Goal: Contribute content

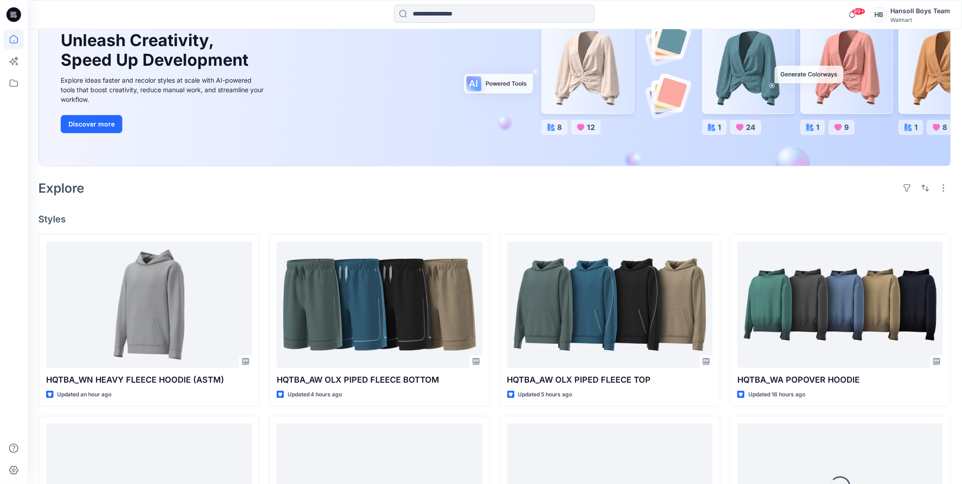
scroll to position [152, 0]
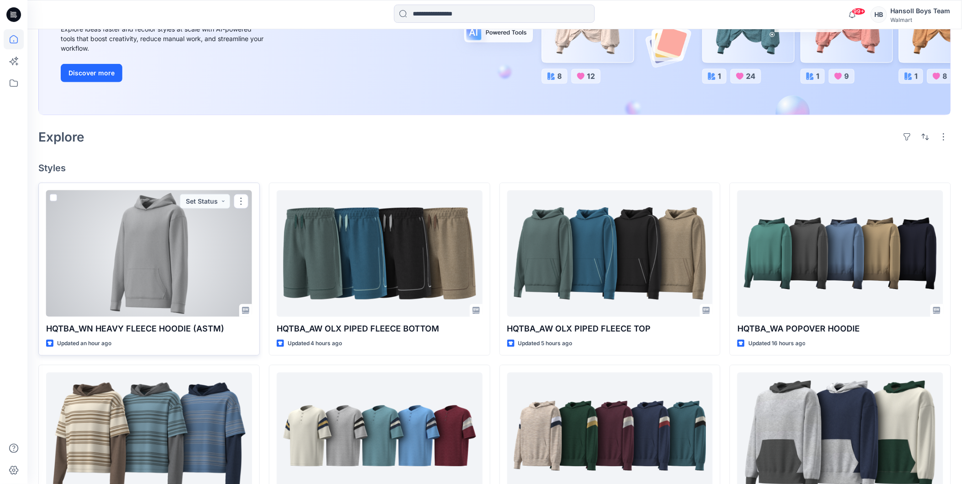
click at [156, 280] on div at bounding box center [149, 253] width 206 height 126
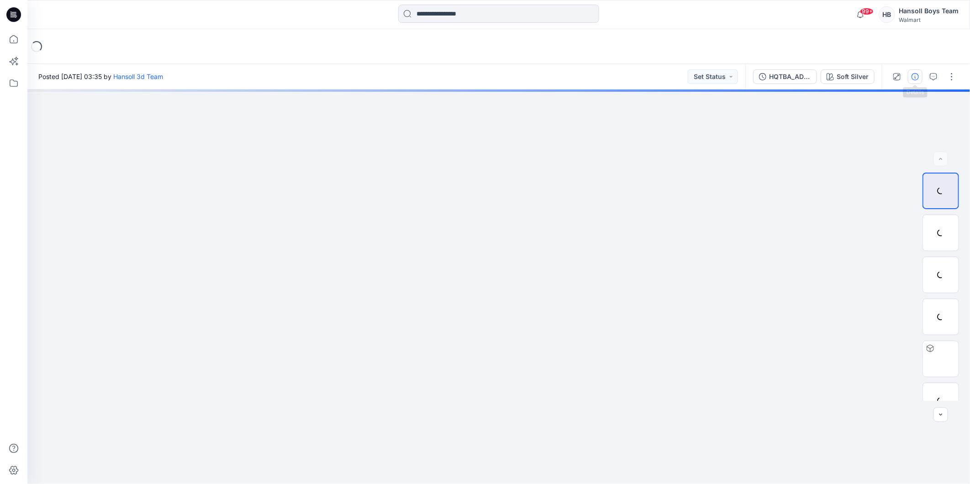
click at [914, 76] on icon "button" at bounding box center [914, 76] width 7 height 7
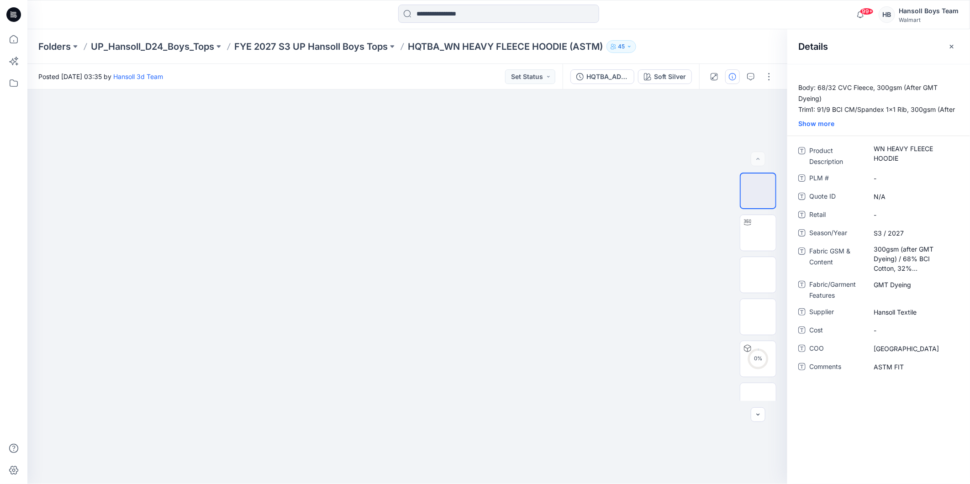
click at [758, 40] on div "Folders UP_Hansoll_D24_Boys_Tops FYE 2027 S3 UP Hansoll Boys Tops HQTBA_WN HEAV…" at bounding box center [462, 46] width 849 height 13
click at [769, 70] on button "button" at bounding box center [769, 76] width 15 height 15
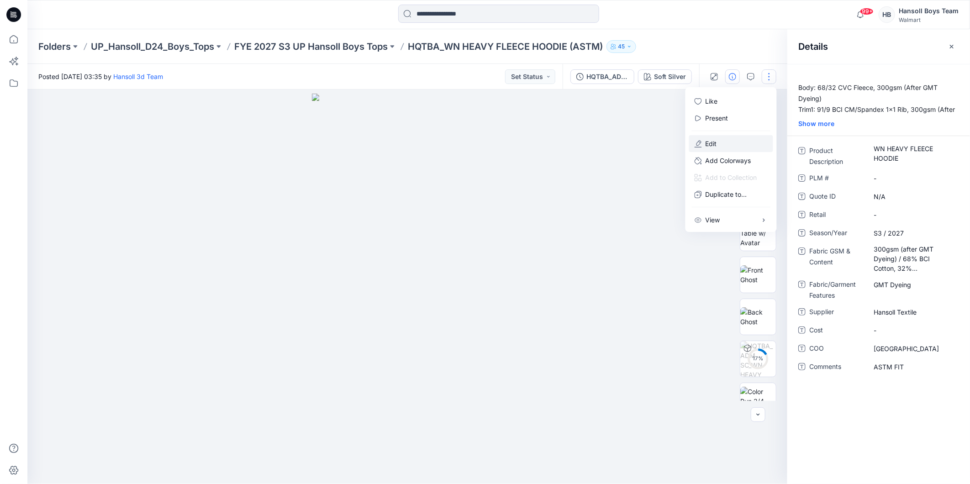
click at [734, 146] on button "Edit" at bounding box center [731, 143] width 84 height 17
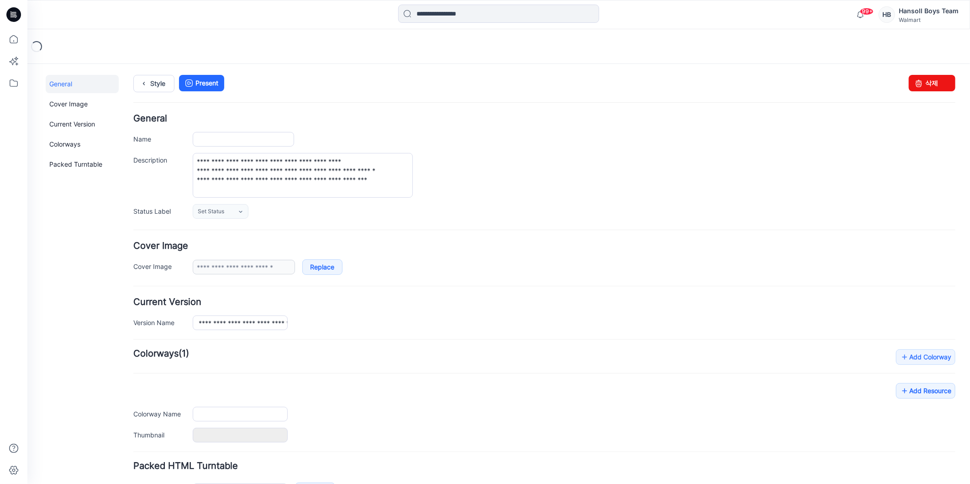
type input "**********"
type textarea "**********"
type input "**********"
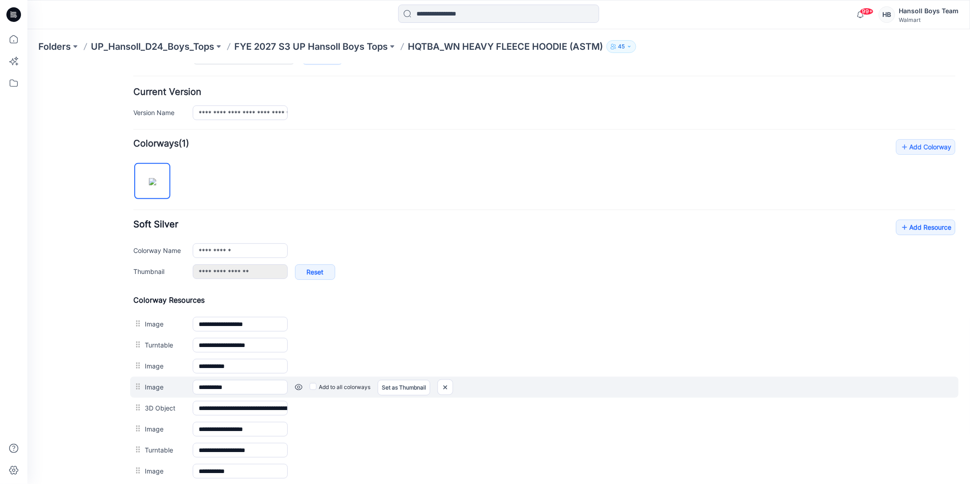
scroll to position [304, 0]
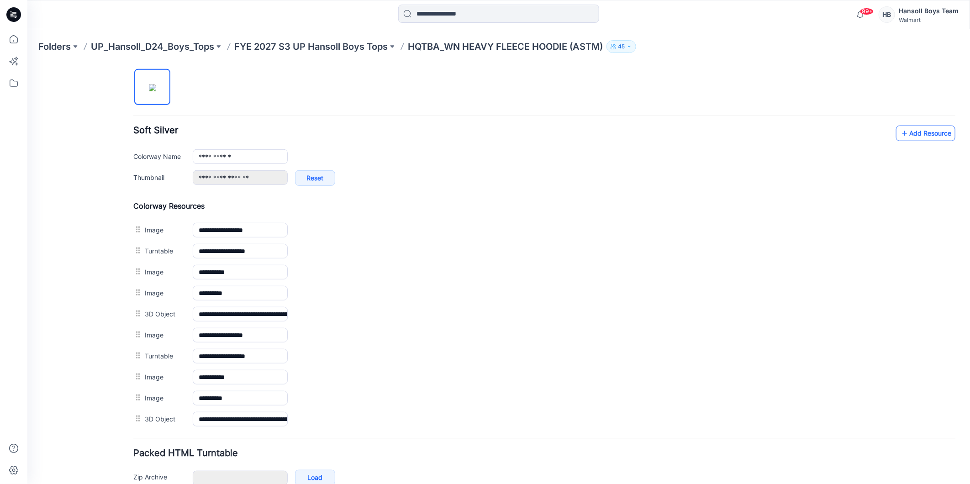
click at [928, 139] on link "Add Resource" at bounding box center [924, 133] width 59 height 16
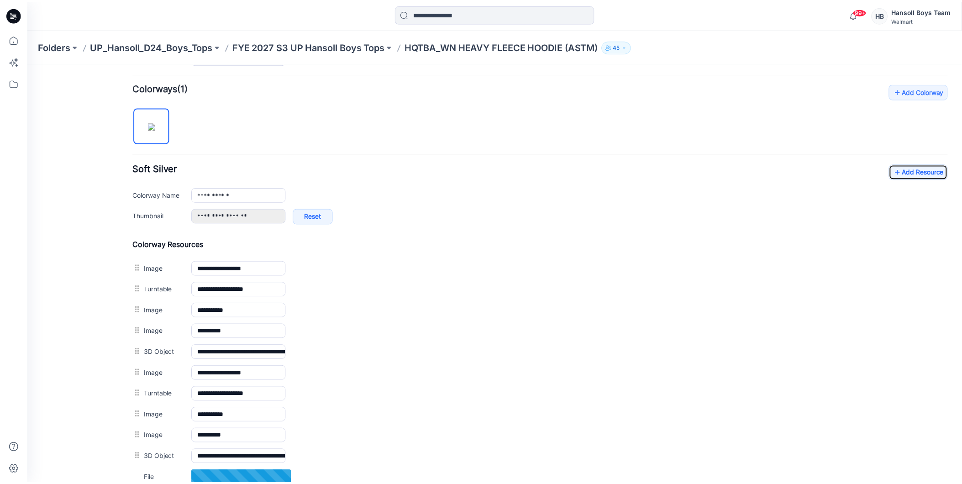
scroll to position [377, 0]
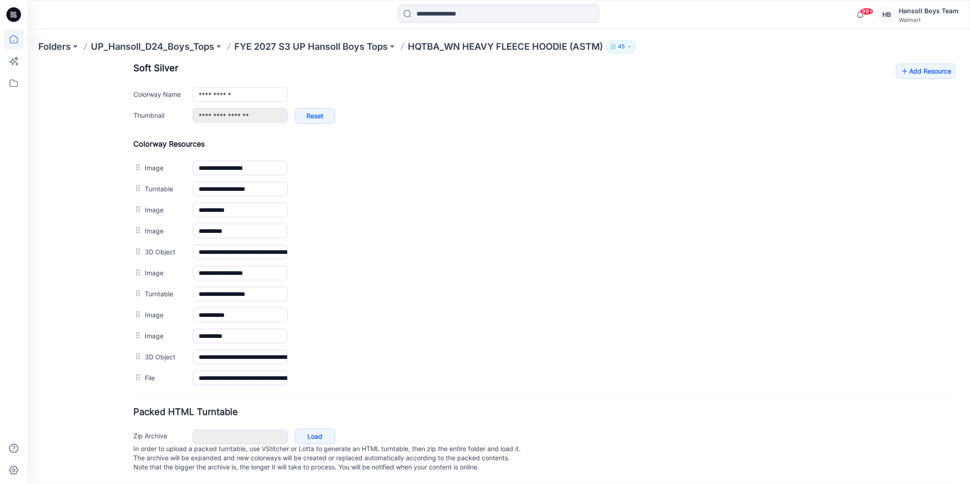
click at [14, 42] on icon at bounding box center [14, 39] width 20 height 20
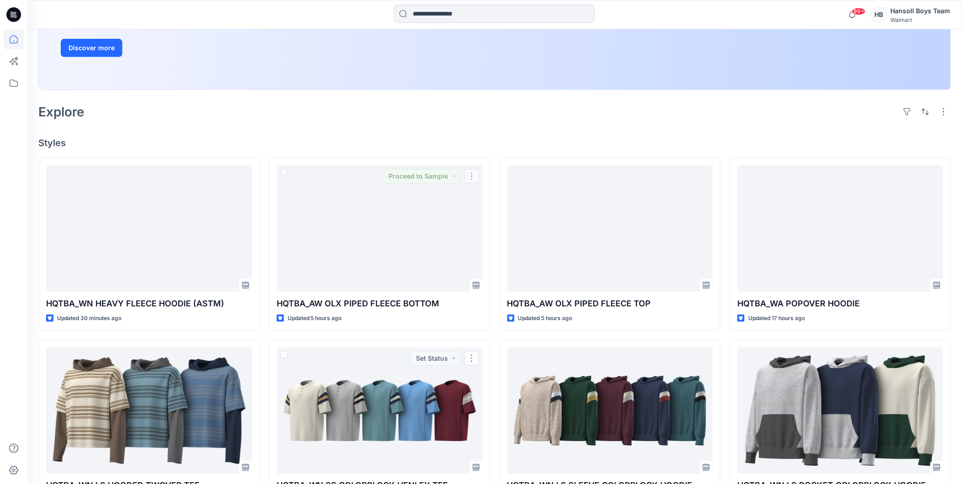
scroll to position [168, 0]
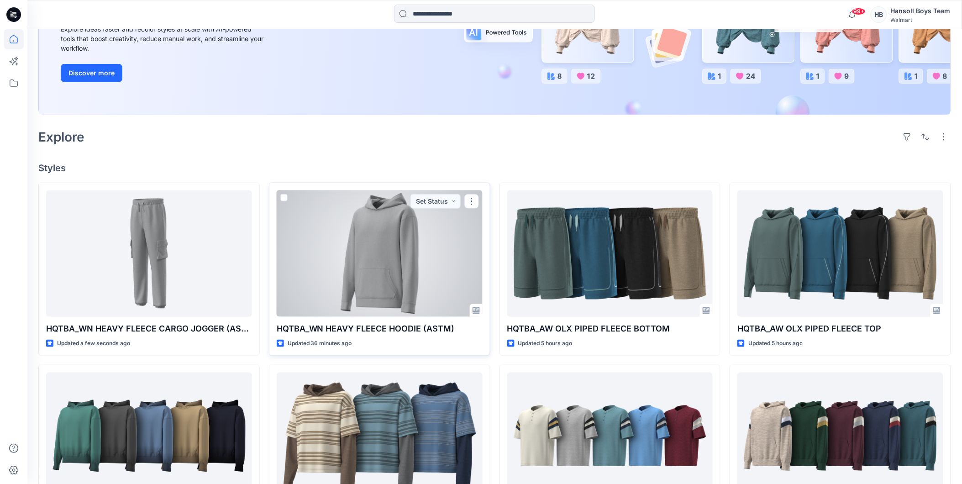
scroll to position [51, 0]
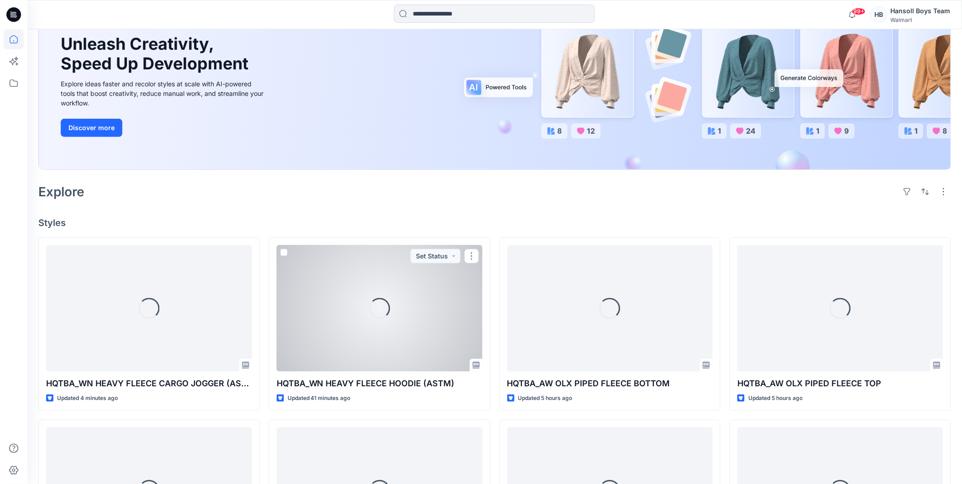
scroll to position [101, 0]
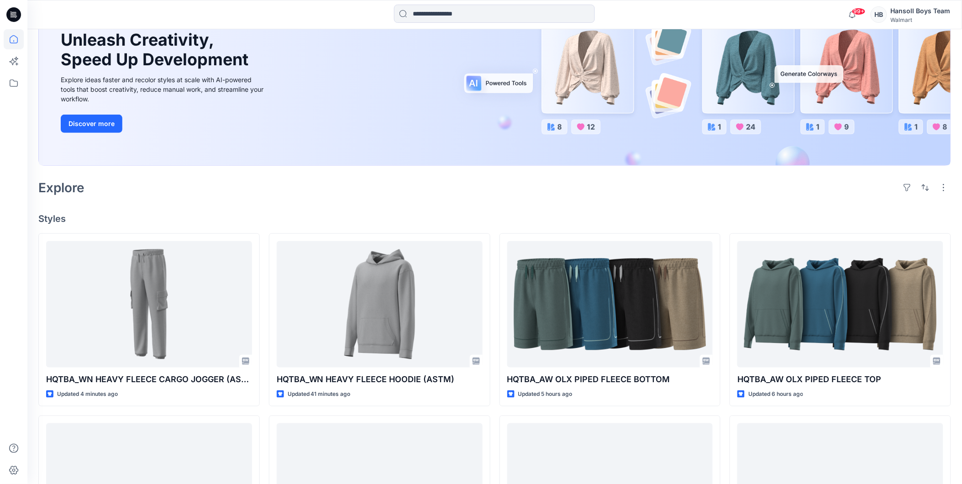
click at [849, 184] on div "Explore" at bounding box center [494, 188] width 913 height 22
click at [605, 199] on div "Welcome back, Hansoll New New Unleash Creativity, Speed Up Development Explore …" at bounding box center [494, 371] width 935 height 887
click at [727, 215] on h4 "Styles" at bounding box center [494, 218] width 913 height 11
